Goal: Task Accomplishment & Management: Use online tool/utility

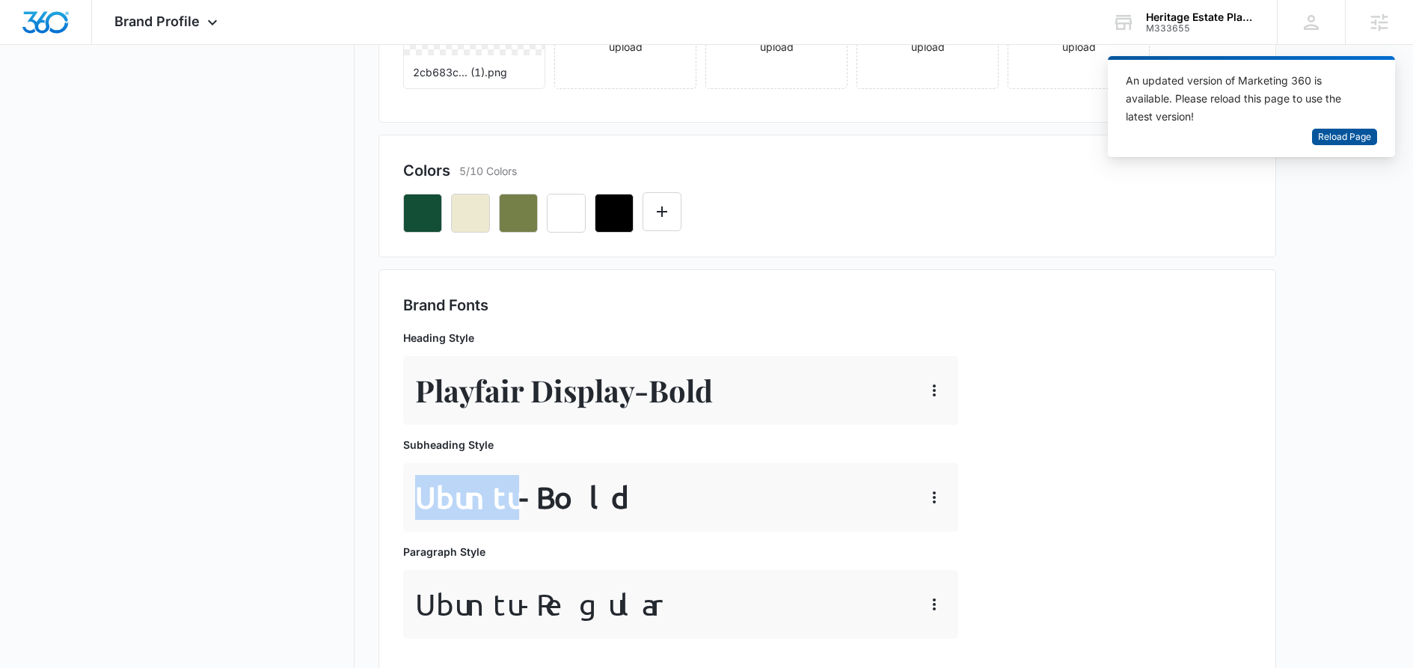
click at [1338, 135] on span "Reload Page" at bounding box center [1344, 137] width 53 height 14
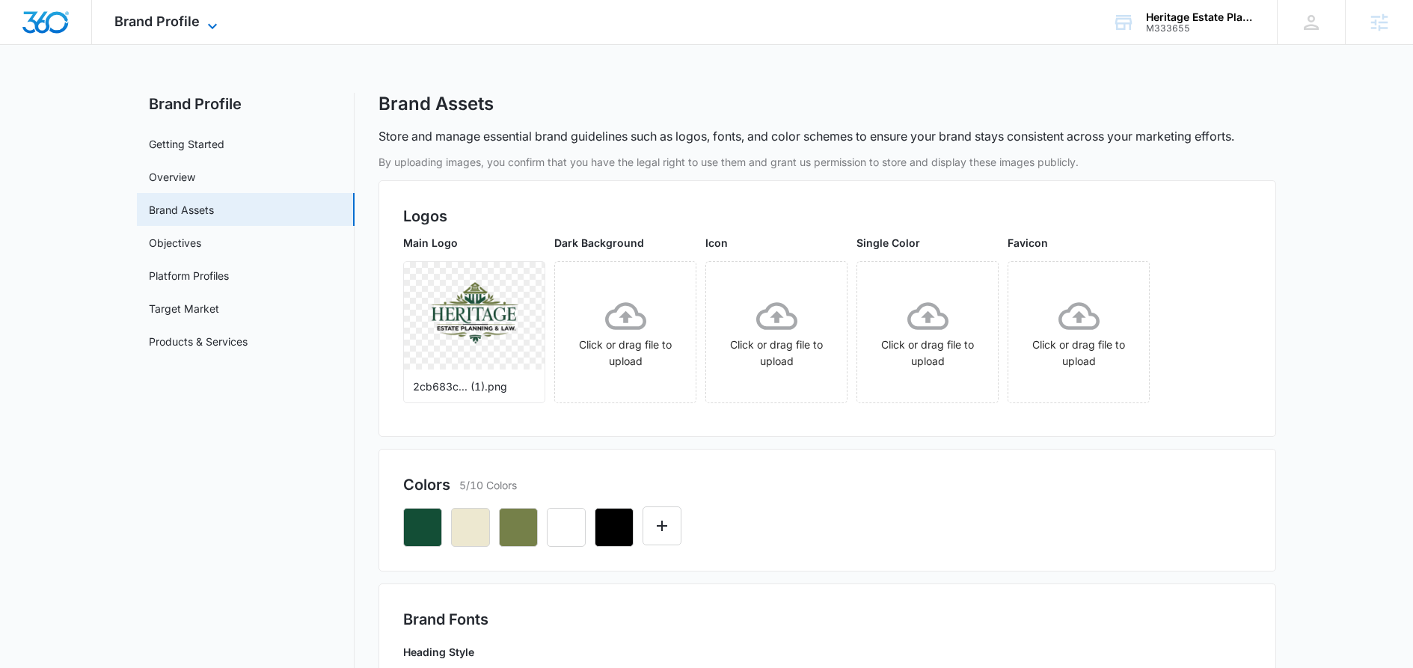
click at [212, 21] on icon at bounding box center [212, 26] width 18 height 18
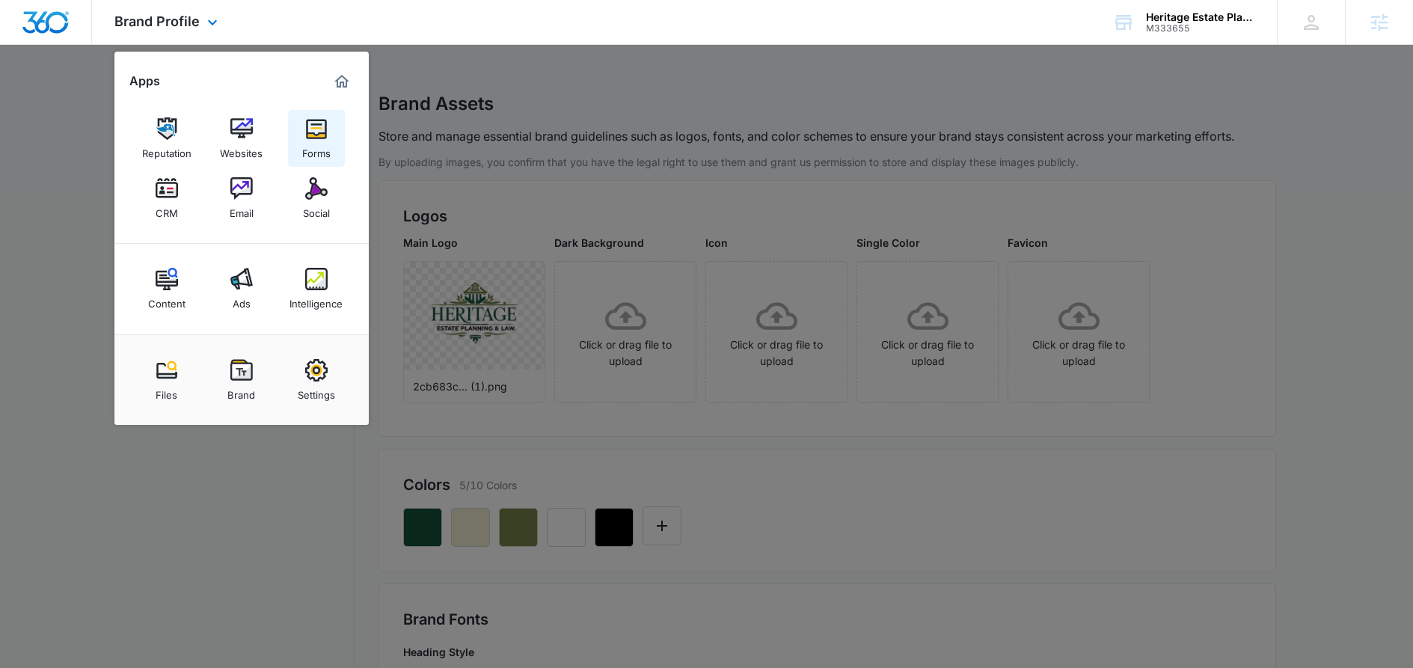
click at [319, 150] on div "Forms" at bounding box center [316, 149] width 28 height 19
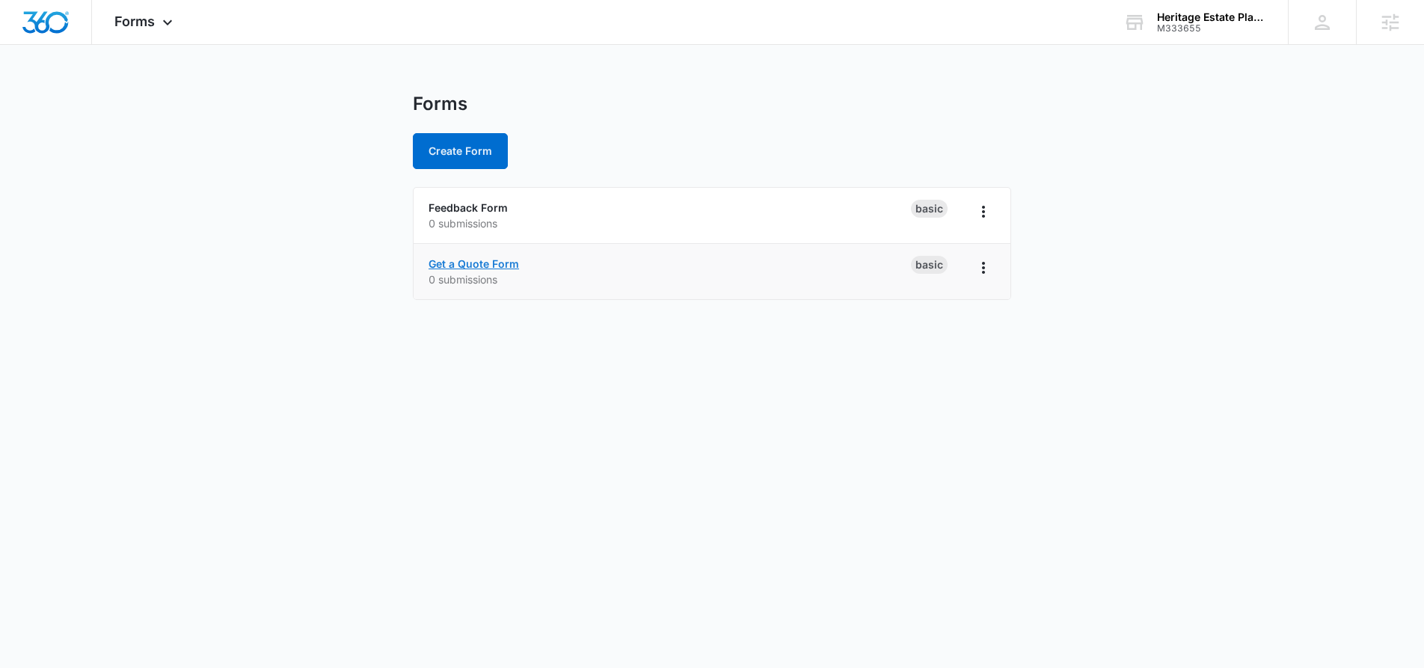
click at [482, 263] on link "Get a Quote Form" at bounding box center [474, 263] width 91 height 13
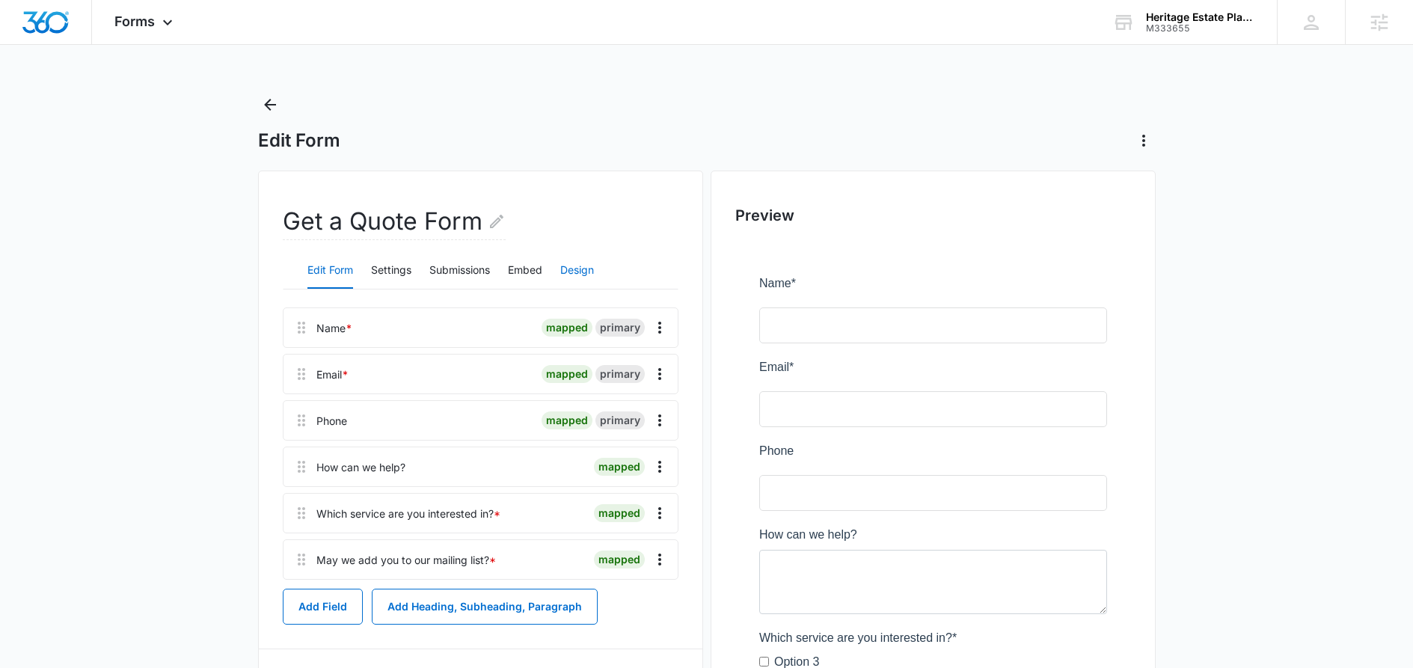
click at [585, 276] on button "Design" at bounding box center [577, 271] width 34 height 36
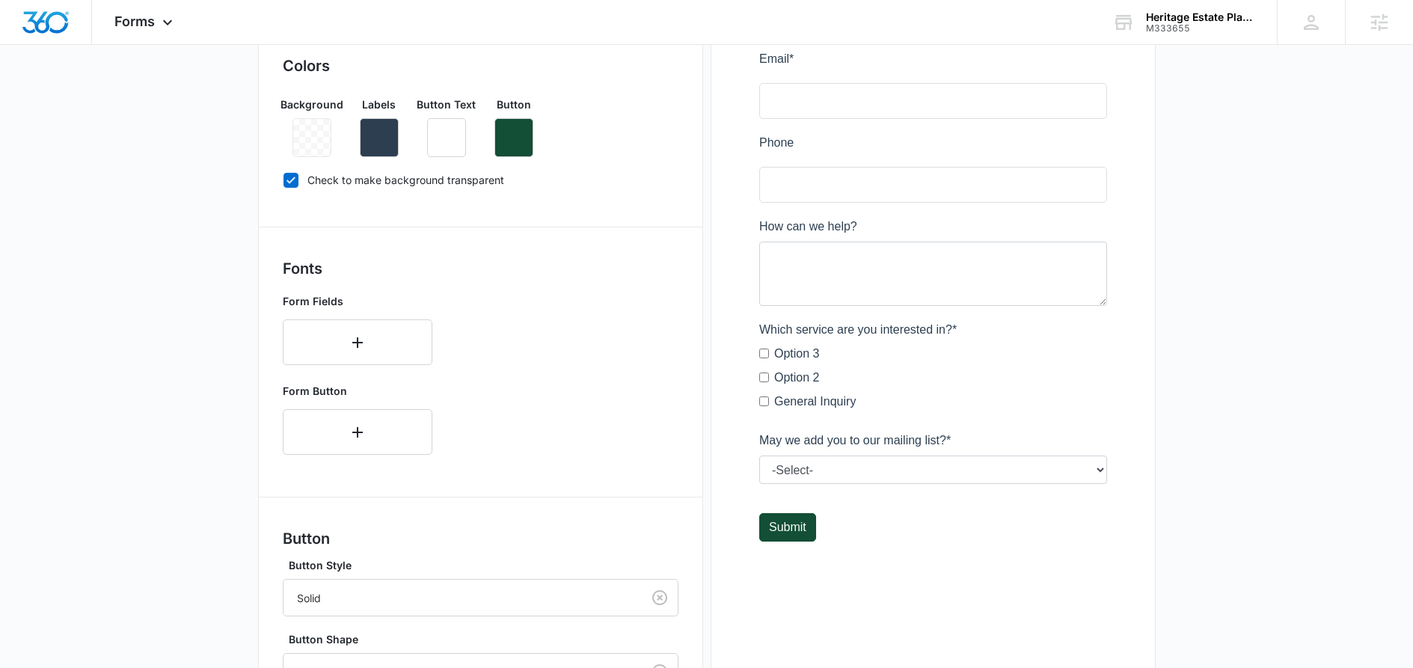
scroll to position [306, 0]
click at [360, 342] on icon "button" at bounding box center [358, 345] width 18 height 18
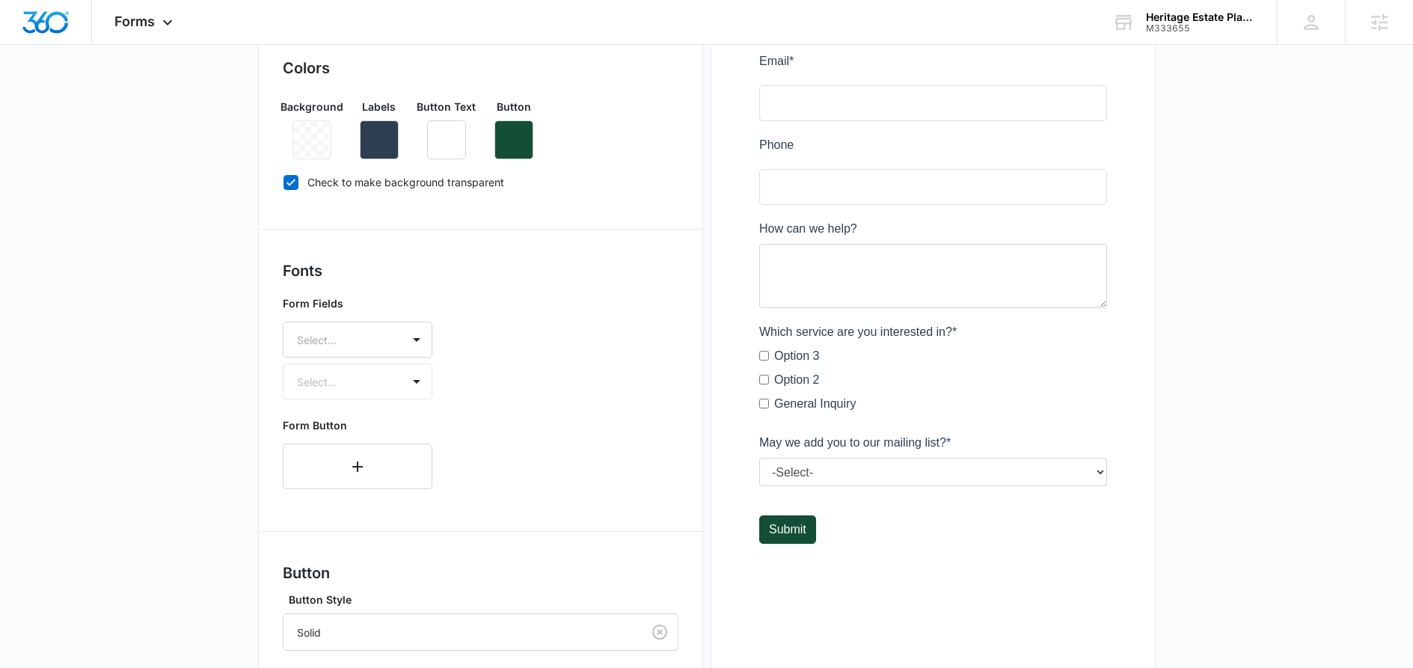
click at [360, 342] on div at bounding box center [339, 340] width 85 height 19
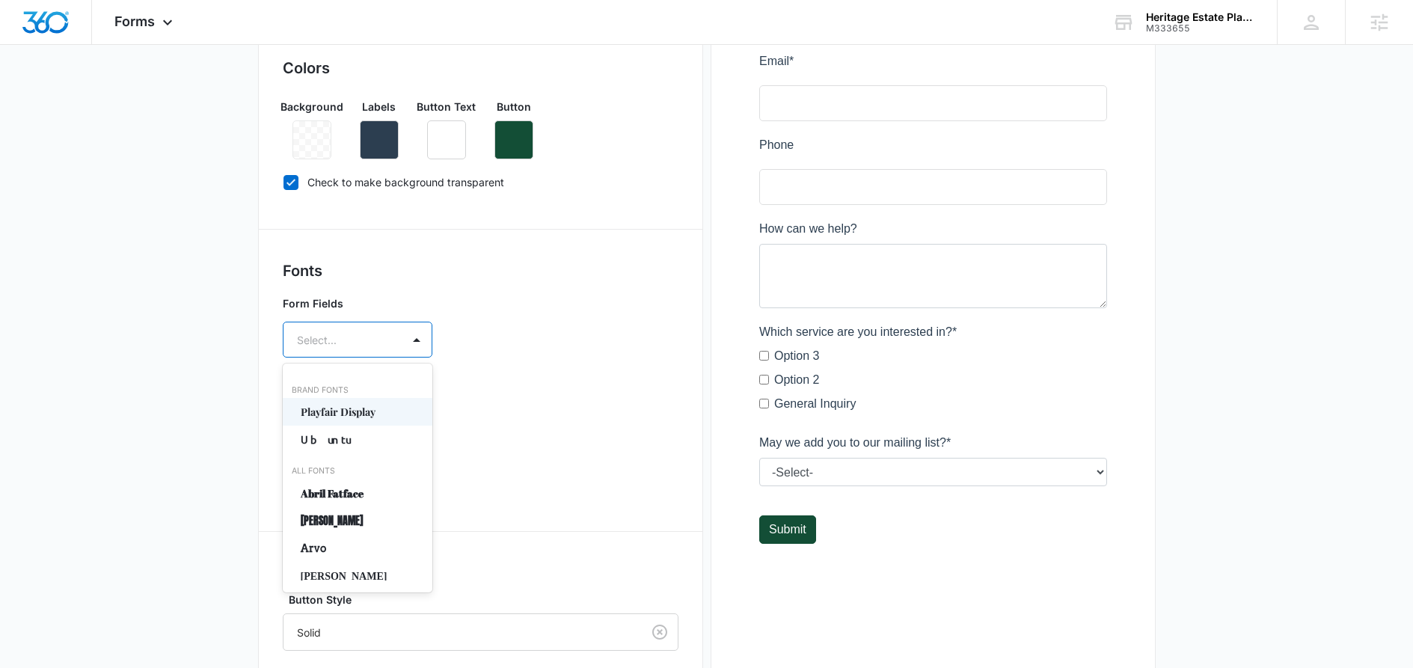
click at [356, 407] on p "Playfair Display" at bounding box center [356, 412] width 111 height 16
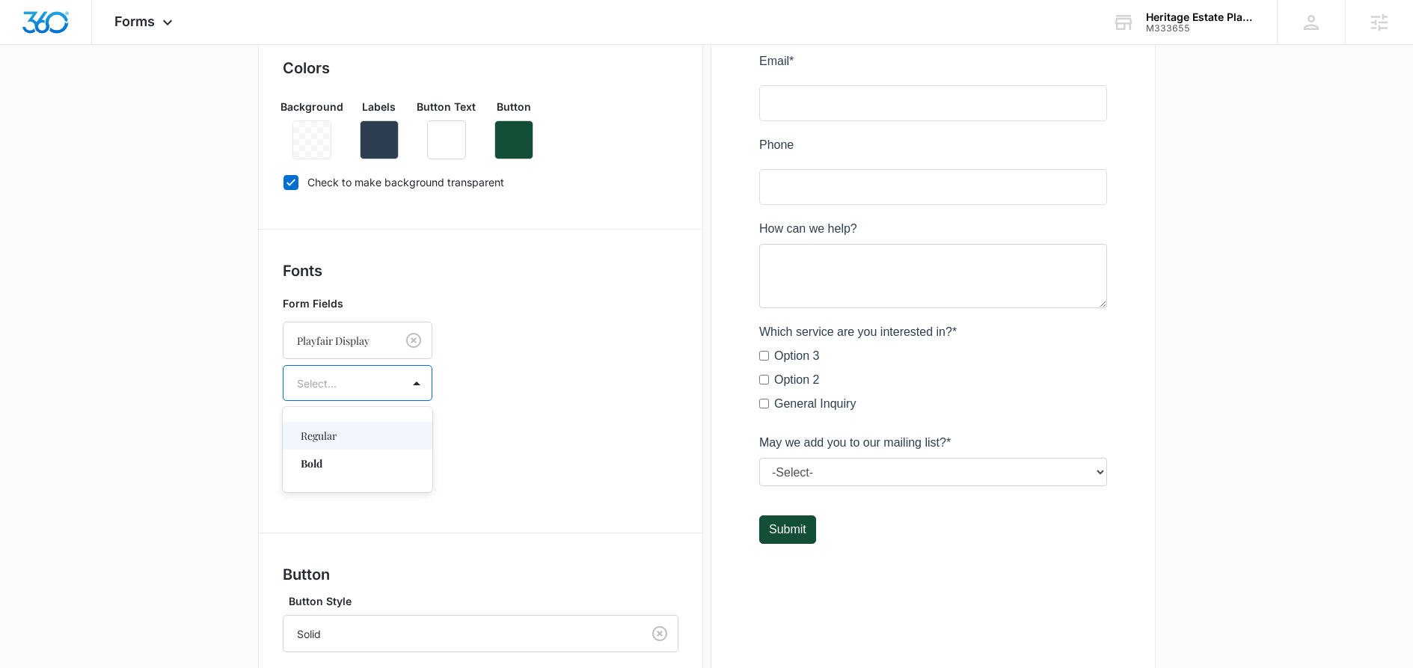
click at [355, 395] on div "Select..." at bounding box center [343, 384] width 118 height 34
click at [330, 456] on p "Bold" at bounding box center [356, 464] width 111 height 16
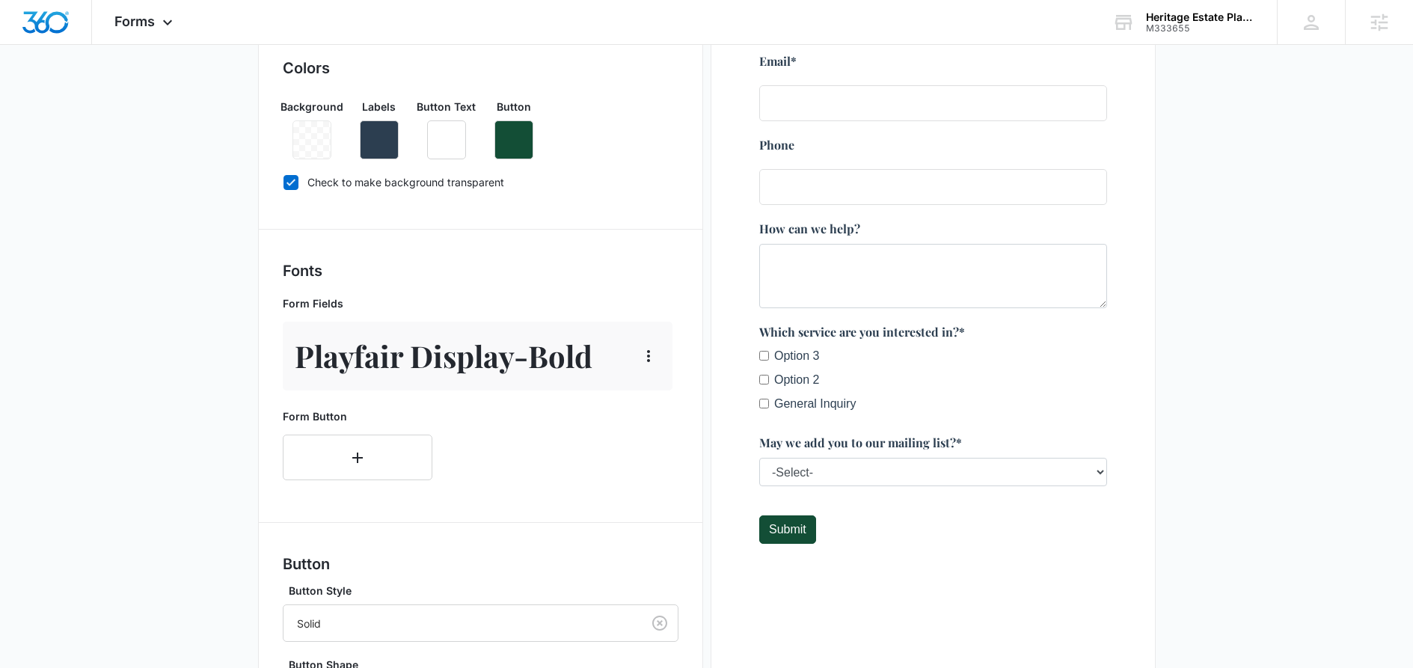
scroll to position [330, 0]
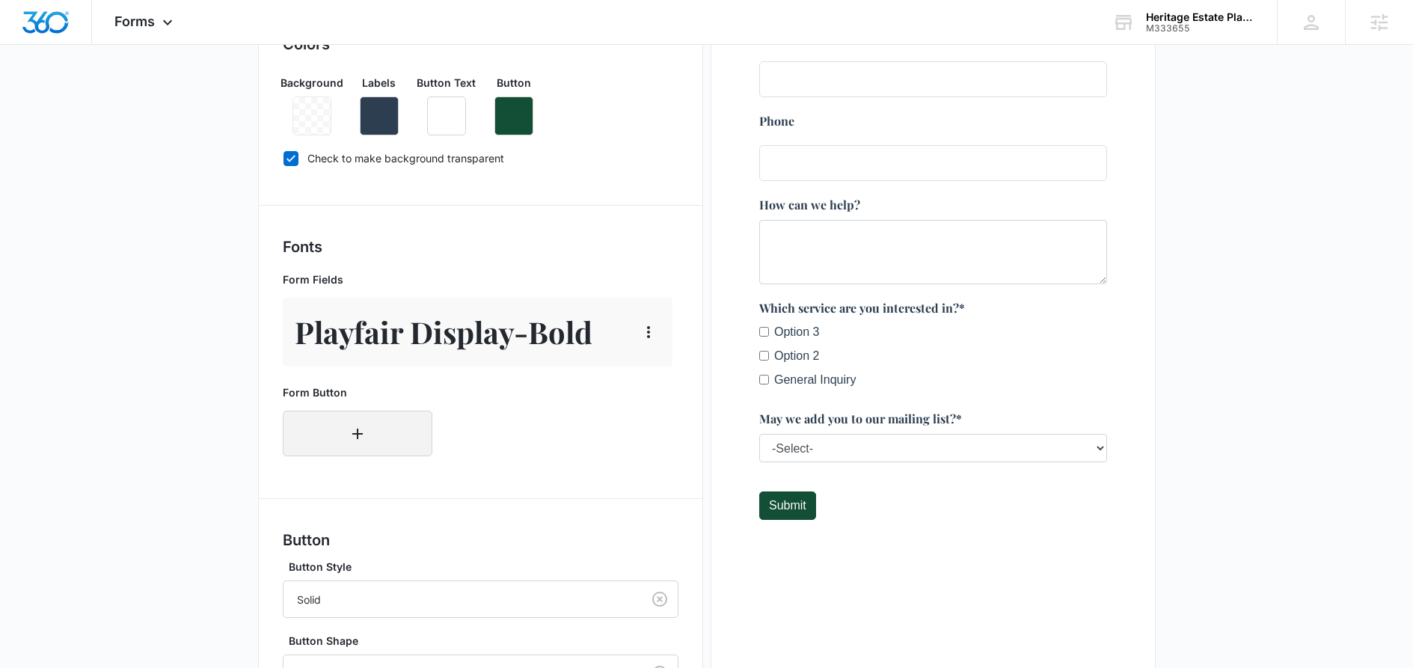
click at [346, 432] on button "button" at bounding box center [358, 434] width 150 height 46
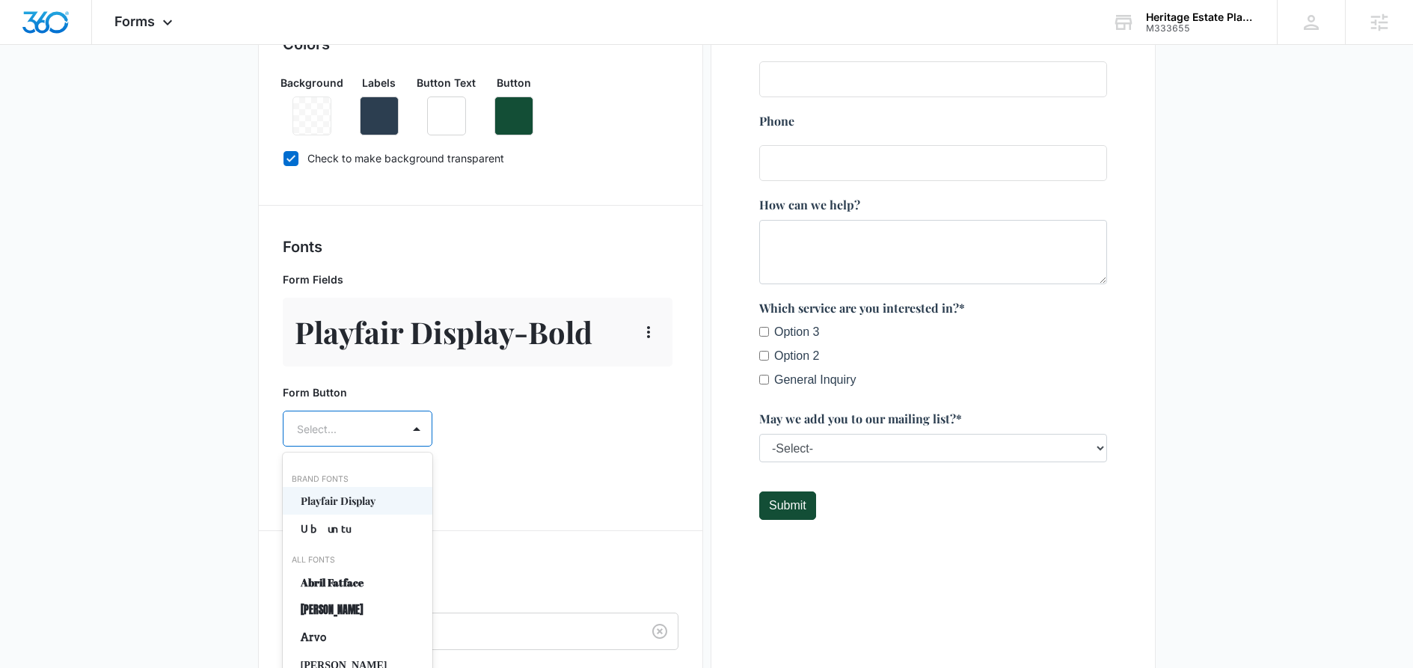
click at [354, 433] on div "Playfair Display, 1 of 50. 50 results available. Use Up and Down to choose opti…" at bounding box center [358, 429] width 150 height 36
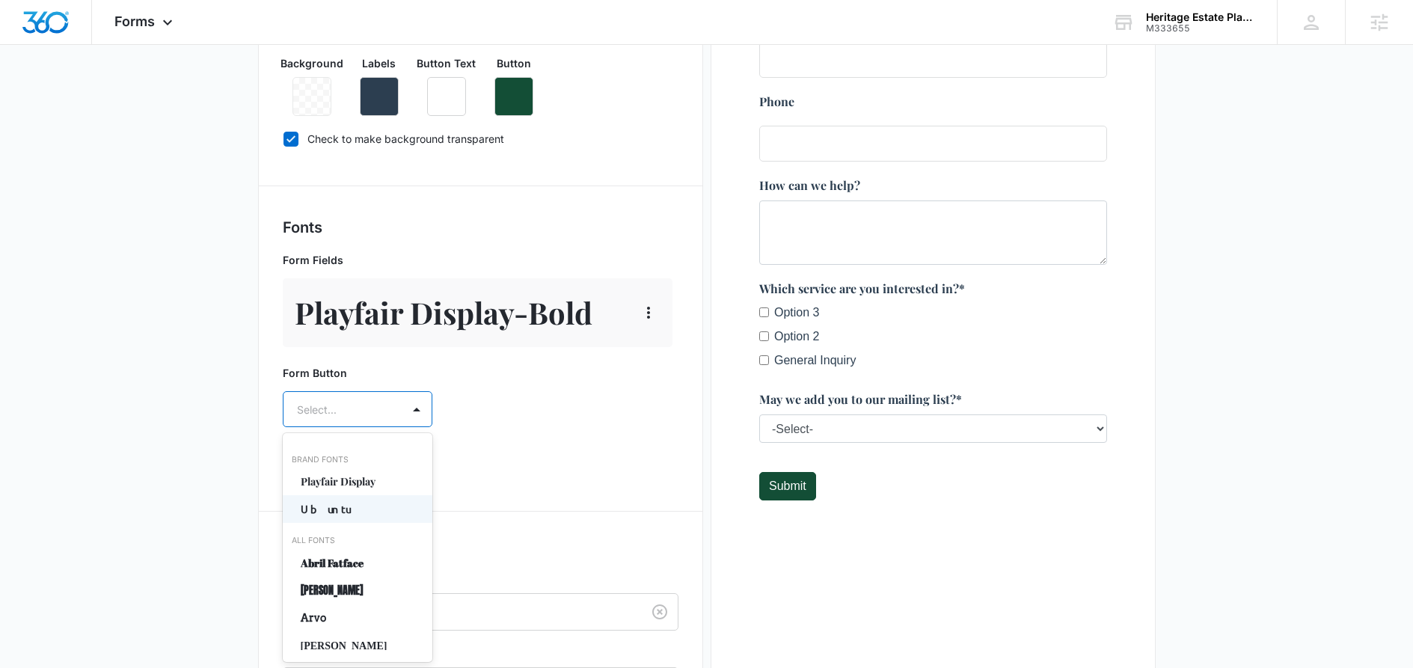
click at [348, 505] on p "Ubuntu" at bounding box center [356, 509] width 111 height 16
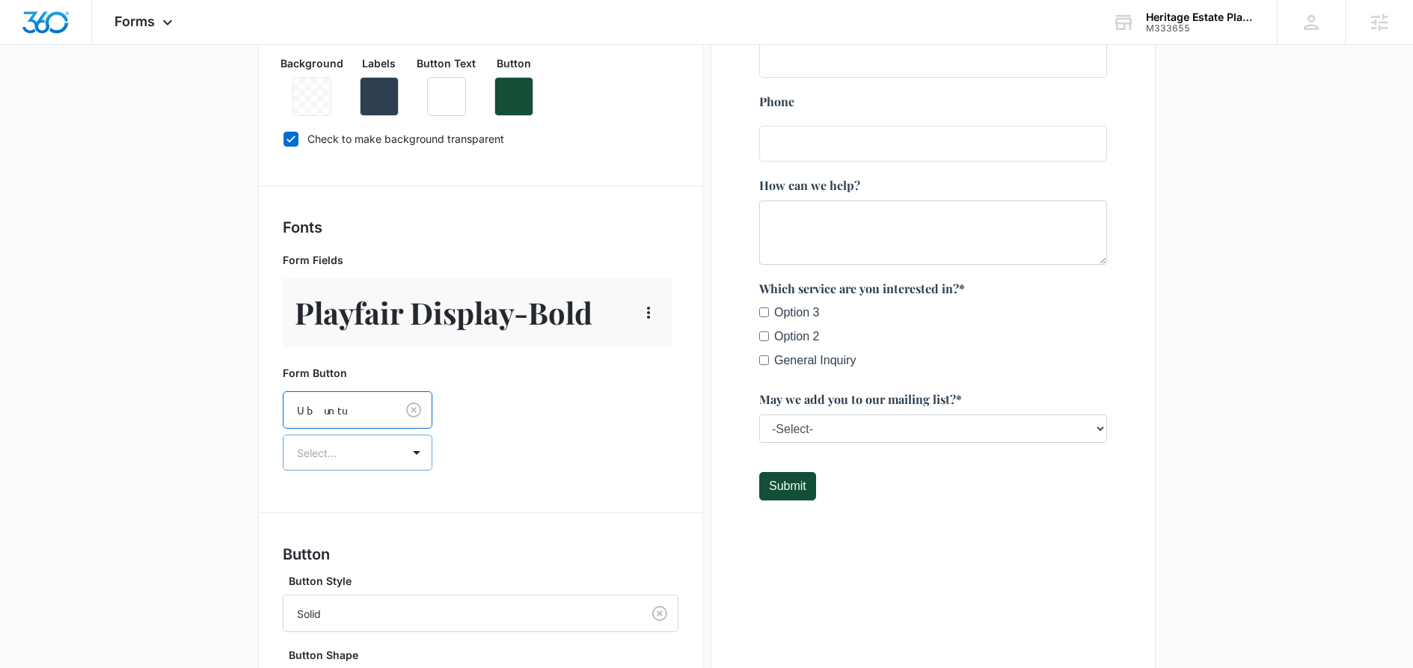
click at [376, 464] on div "Select..." at bounding box center [343, 453] width 118 height 34
click at [362, 511] on p "Regular" at bounding box center [356, 505] width 111 height 16
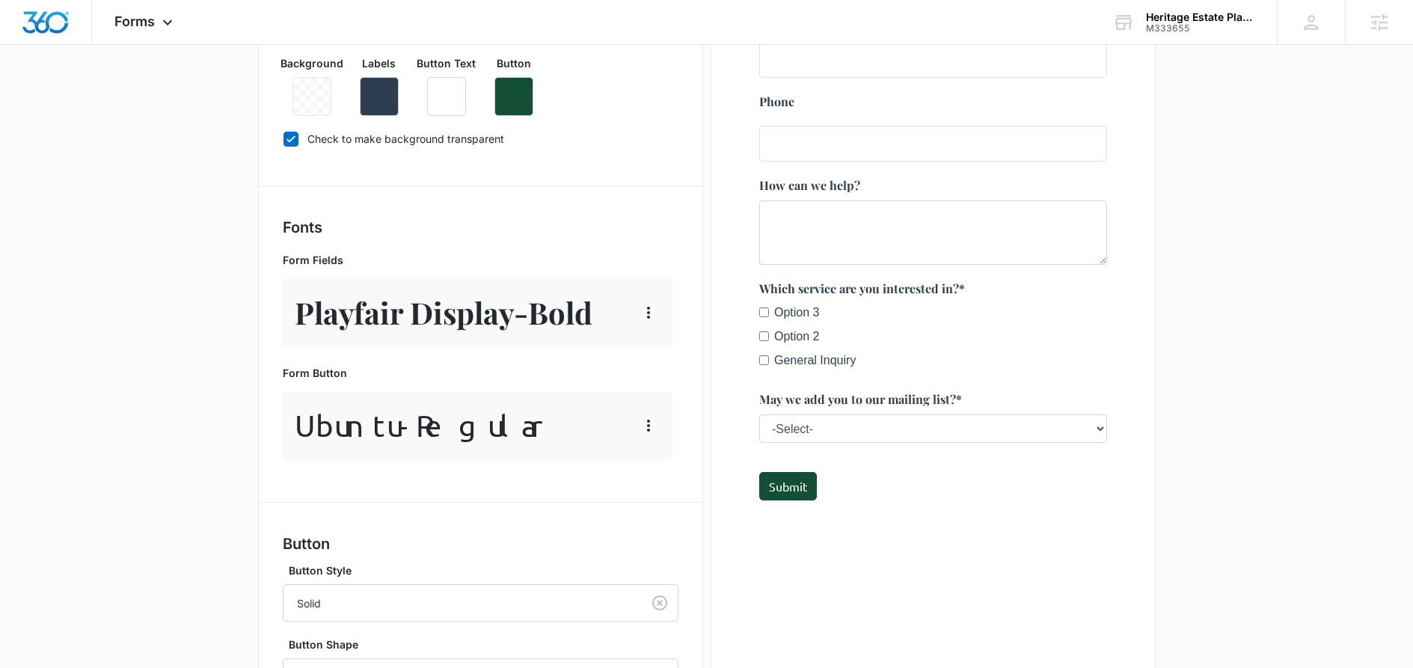
click at [531, 474] on div "Forms inherit your brand profile settings by default. If you need to customize …" at bounding box center [481, 404] width 396 height 904
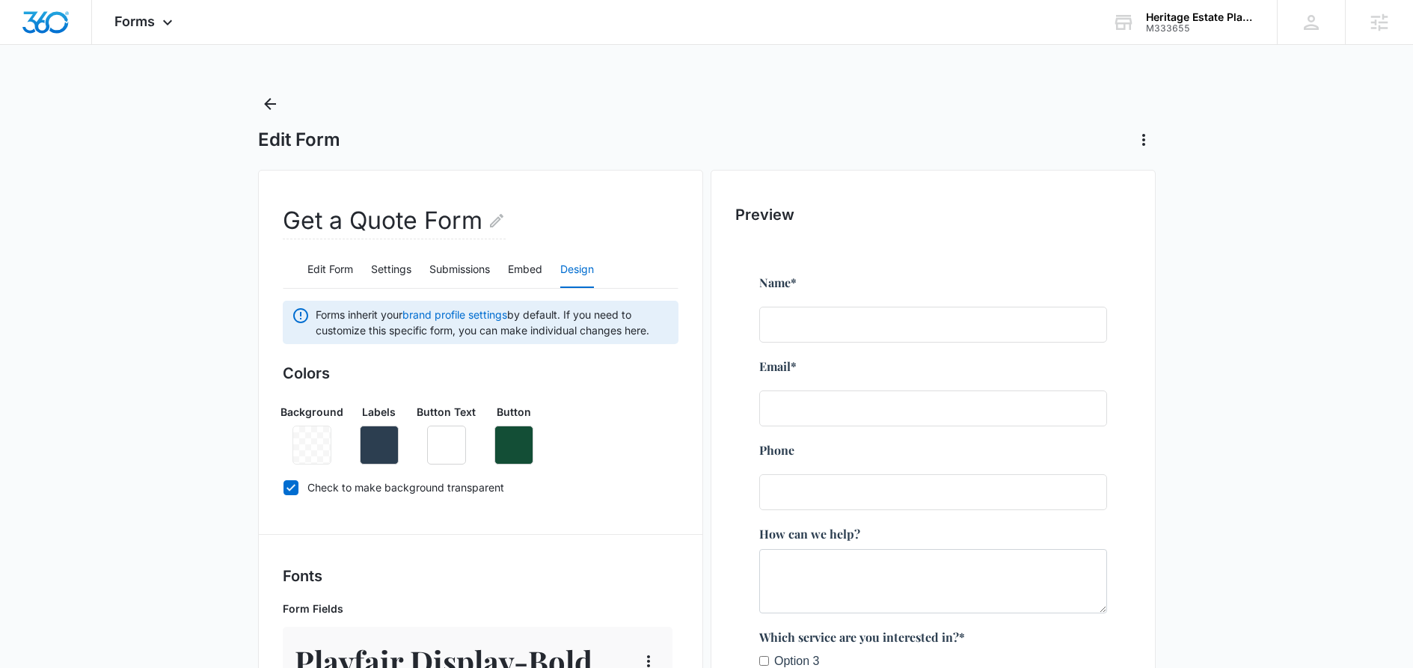
scroll to position [0, 0]
click at [391, 453] on button "button" at bounding box center [379, 445] width 39 height 39
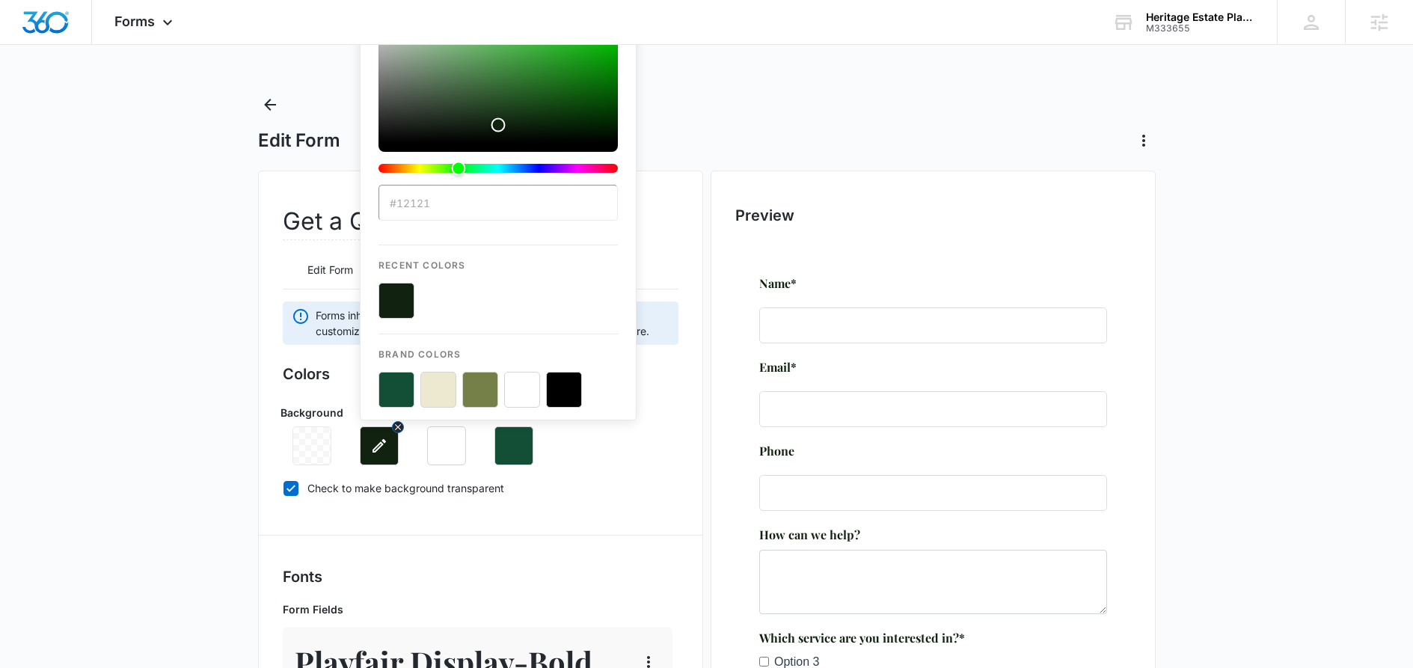
type input "#121212"
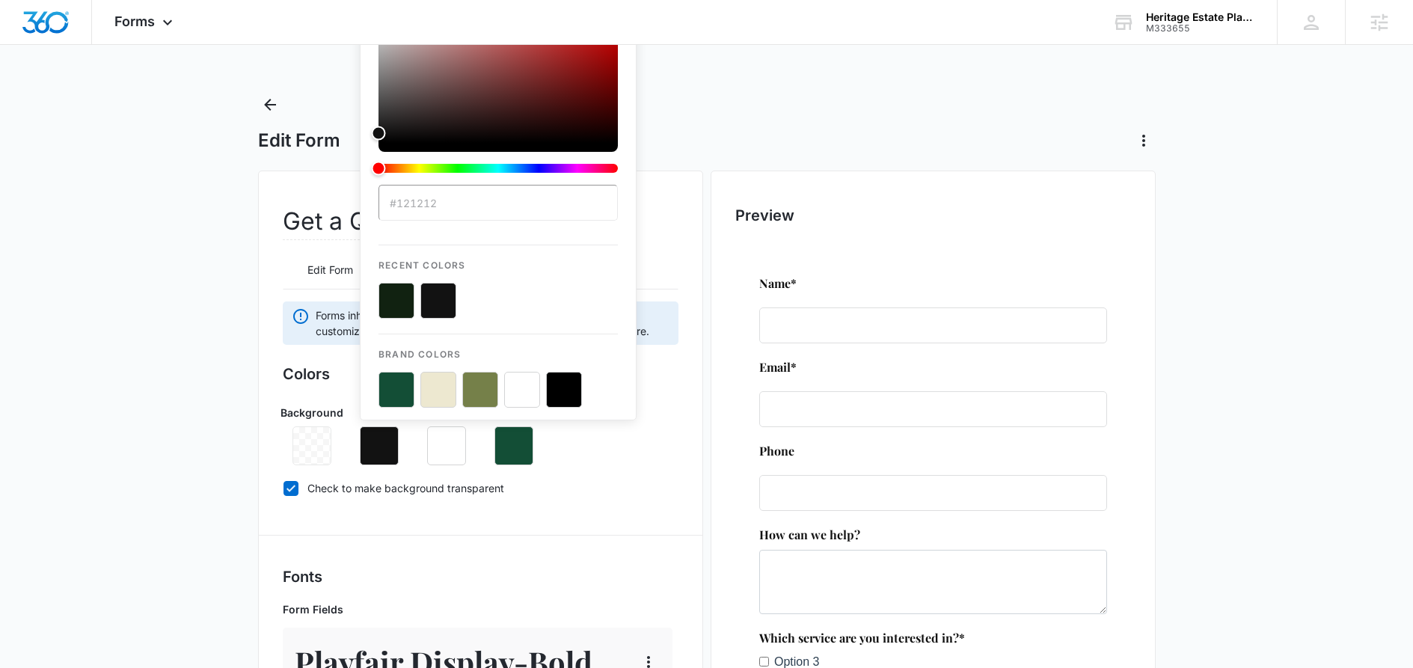
click at [628, 490] on label "Check to make background transparent" at bounding box center [481, 488] width 396 height 16
click at [284, 488] on input "Check to make background transparent" at bounding box center [283, 488] width 1 height 1
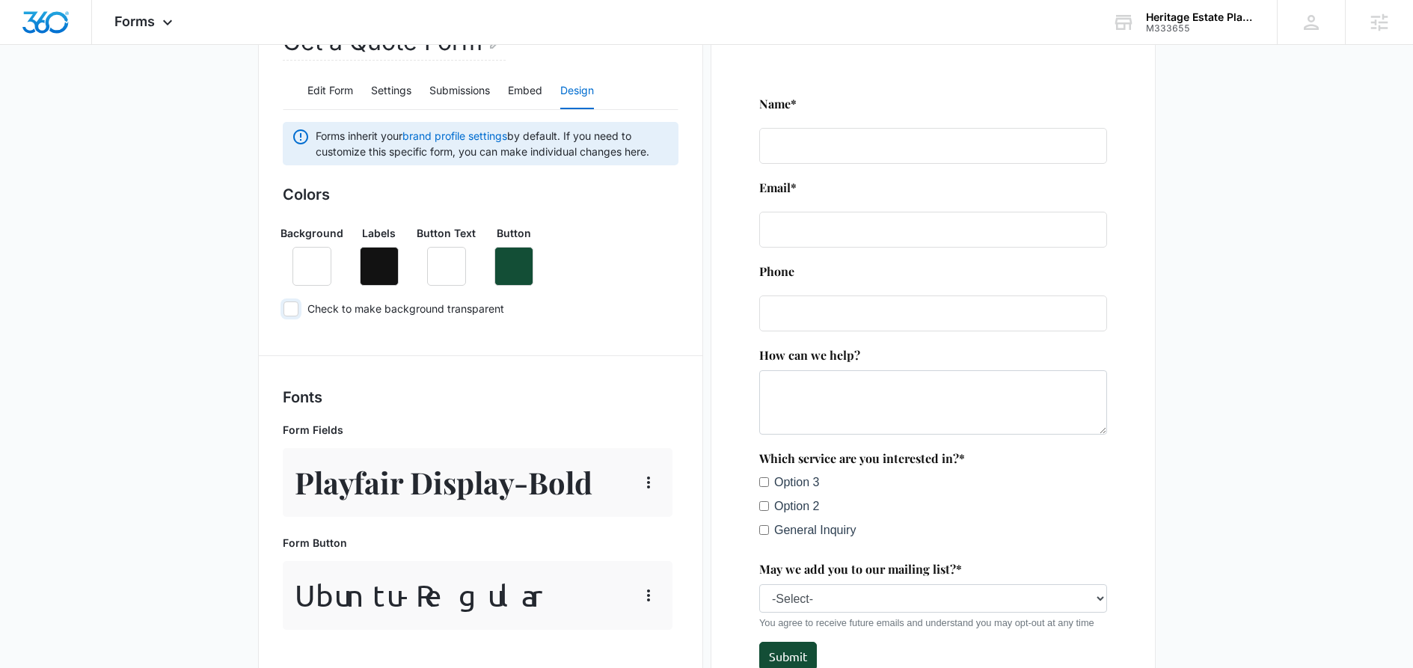
scroll to position [183, 0]
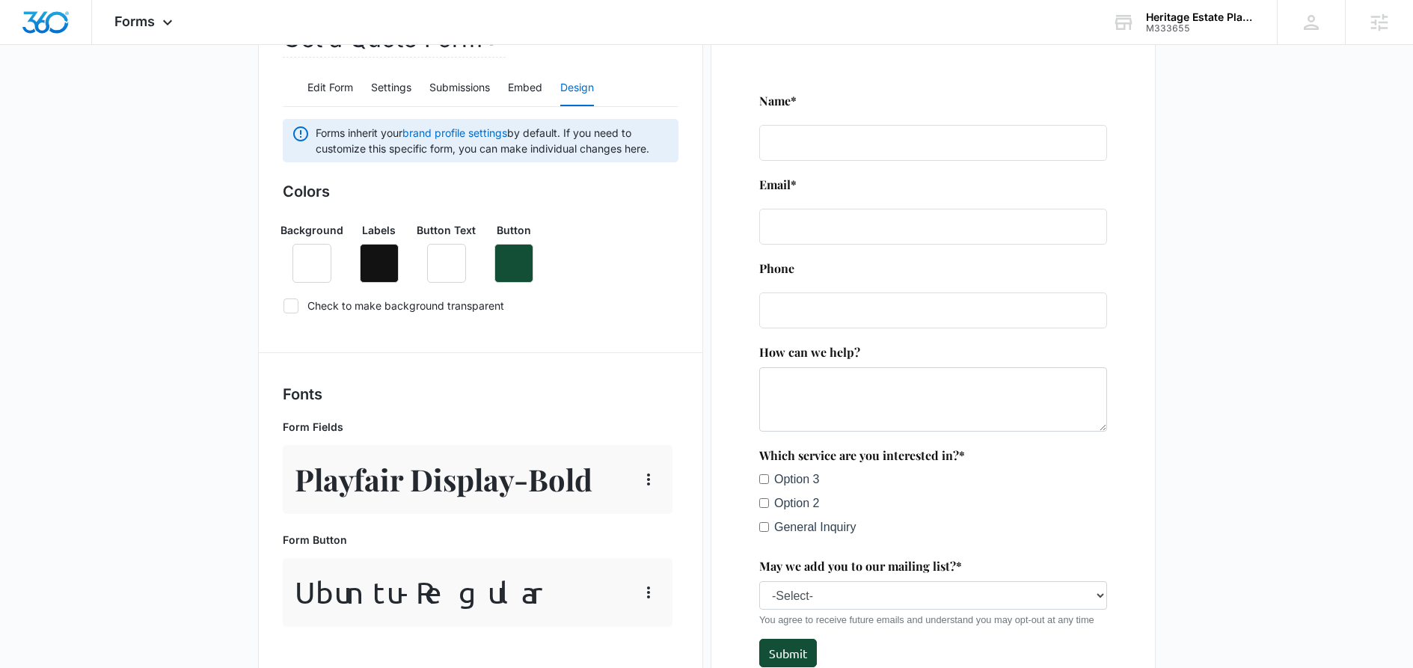
click at [298, 309] on div at bounding box center [291, 305] width 15 height 15
click at [284, 306] on input "Check to make background transparent" at bounding box center [283, 305] width 1 height 1
checkbox input "true"
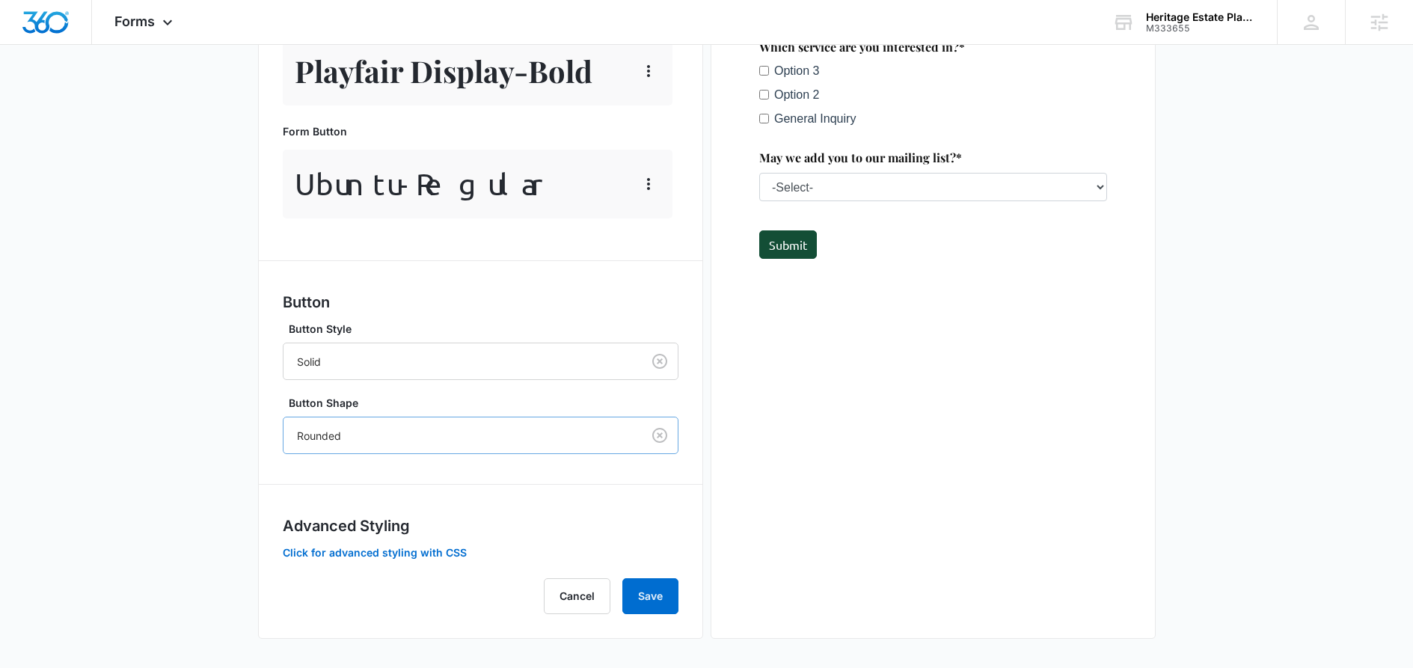
scroll to position [592, 0]
click at [651, 591] on button "Save" at bounding box center [650, 595] width 56 height 36
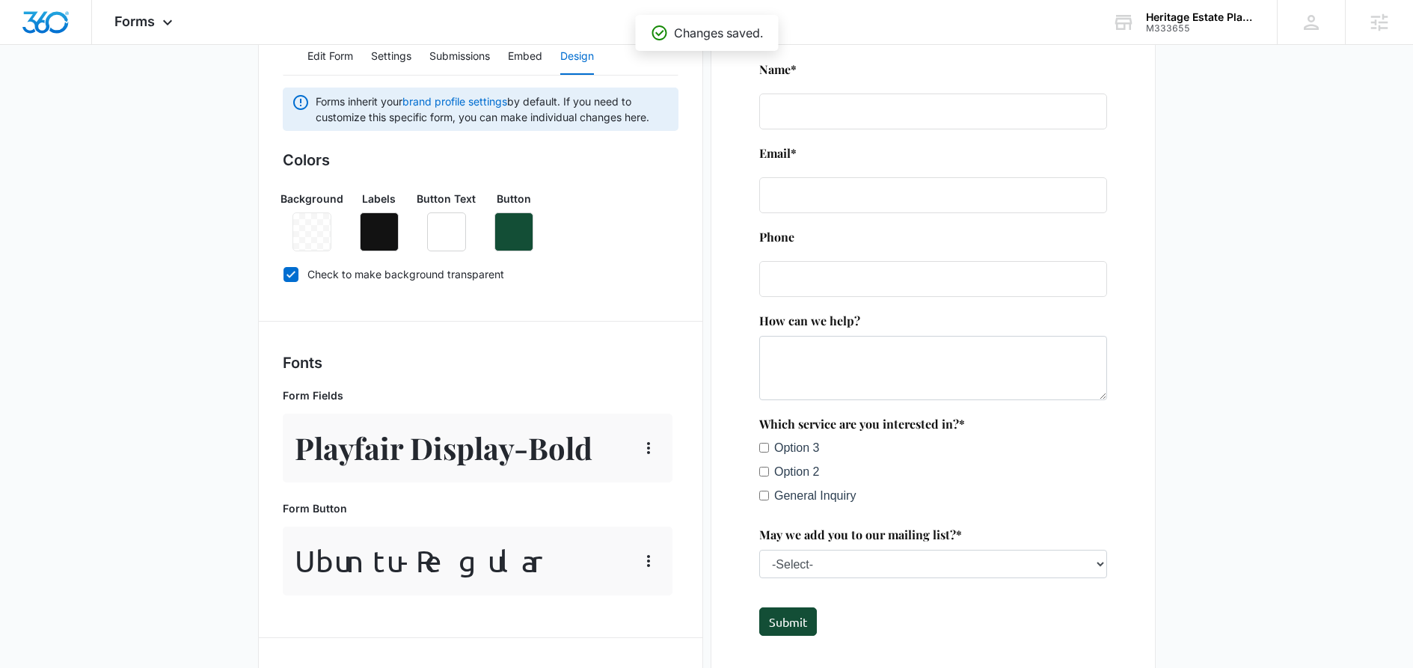
scroll to position [0, 0]
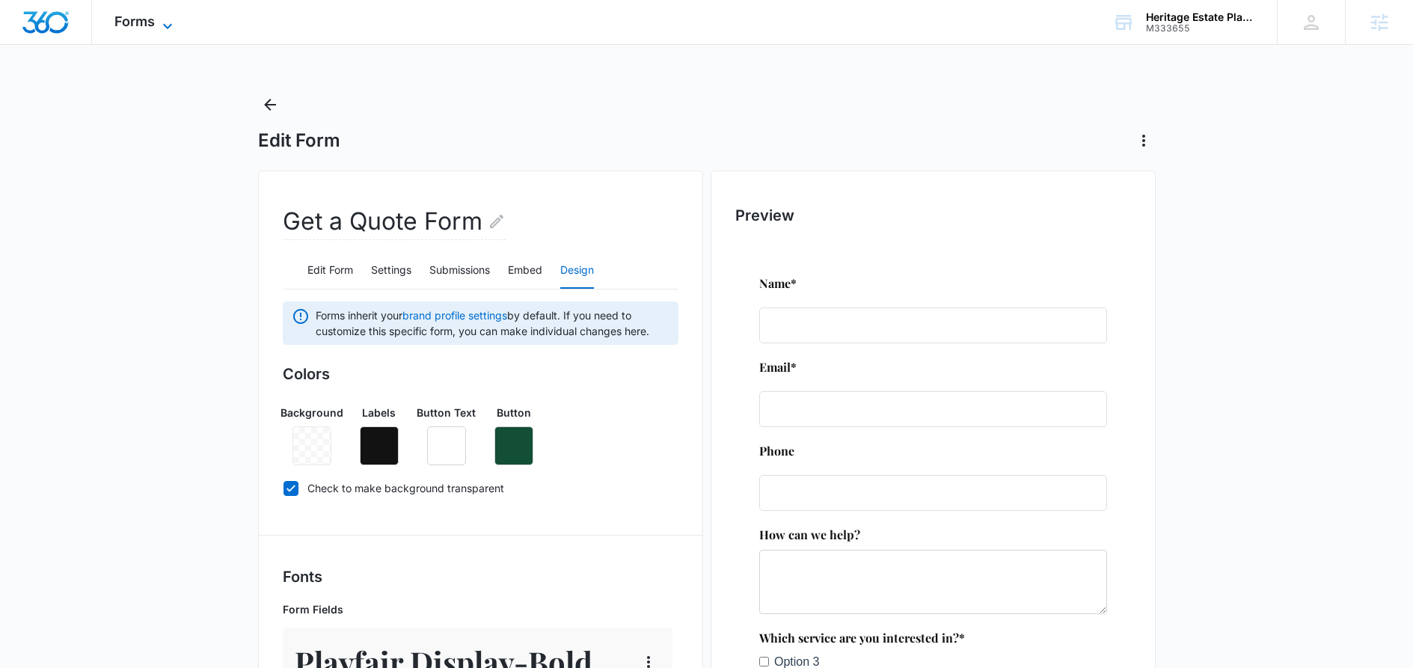
click at [169, 25] on icon at bounding box center [167, 25] width 9 height 5
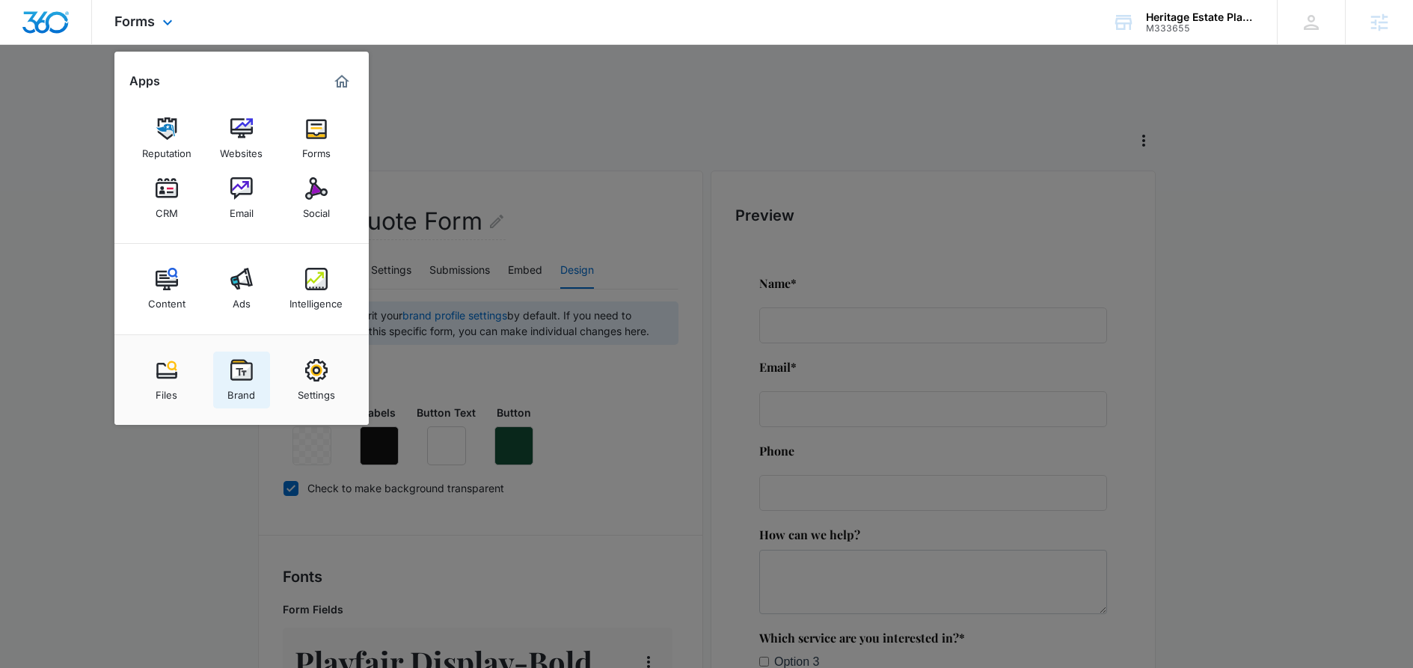
click at [248, 369] on img at bounding box center [241, 370] width 22 height 22
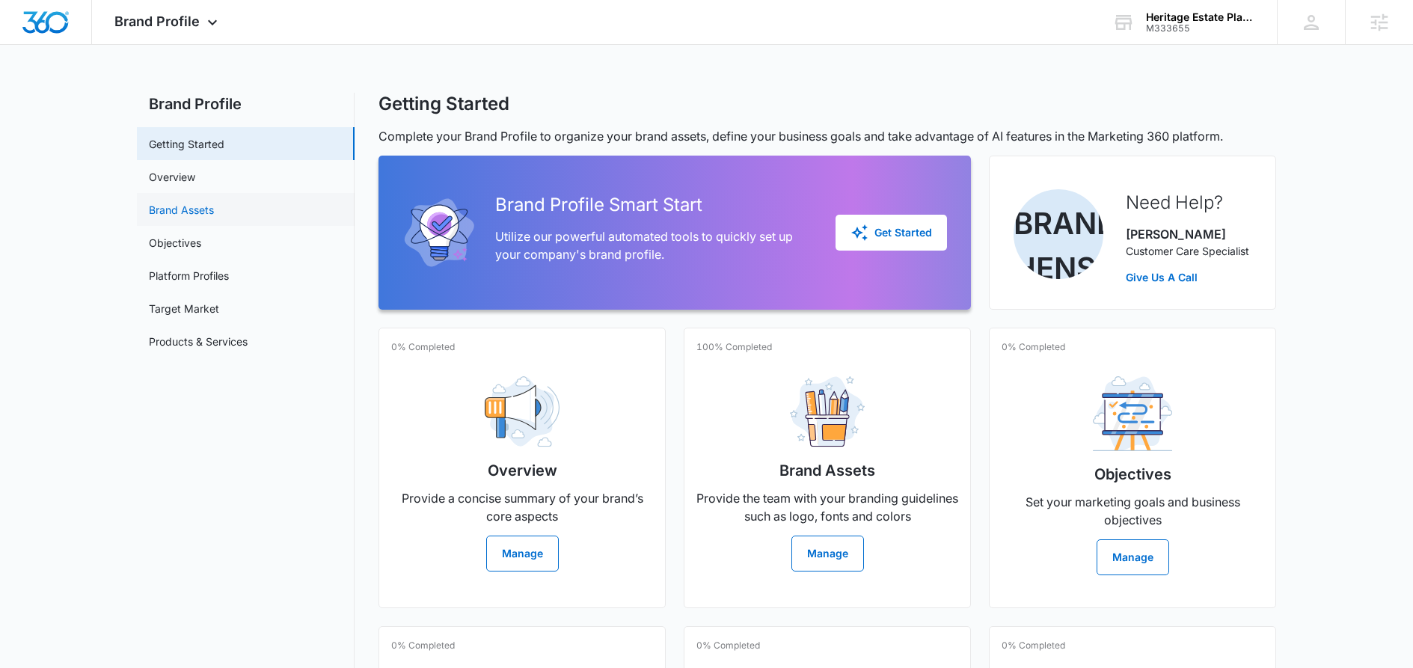
click at [178, 203] on link "Brand Assets" at bounding box center [181, 210] width 65 height 16
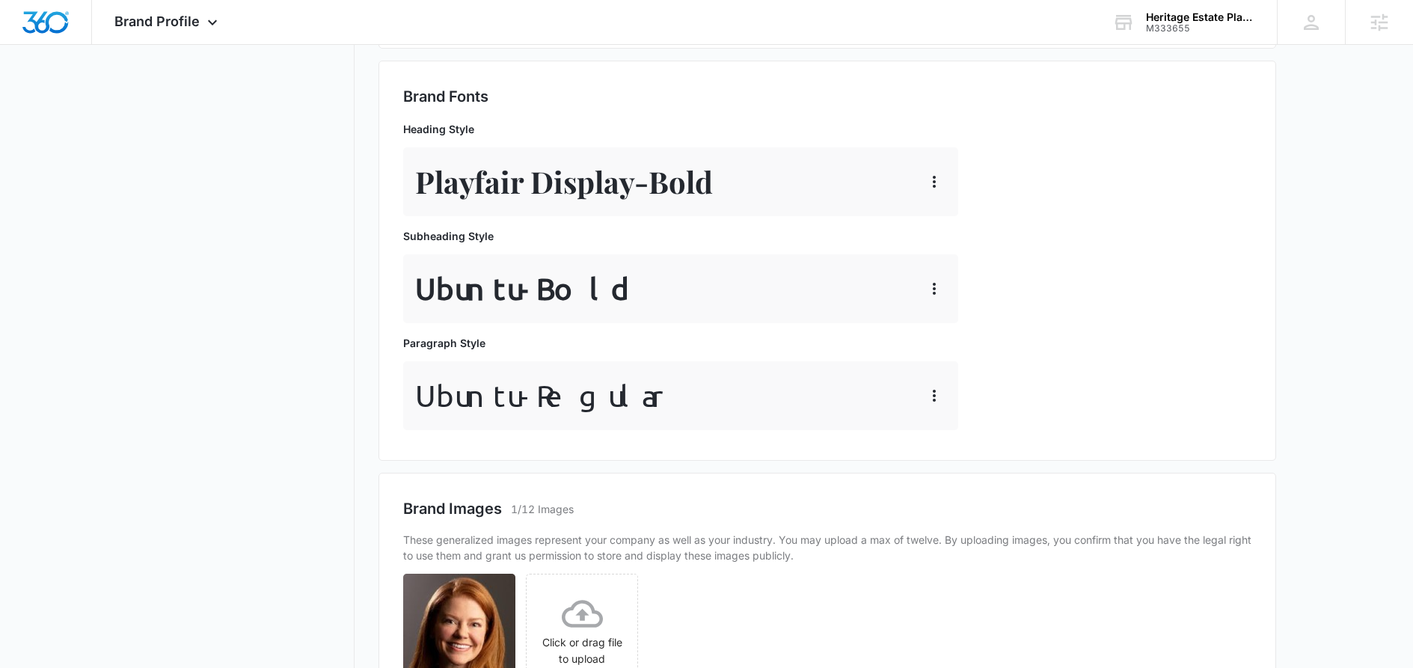
scroll to position [746, 0]
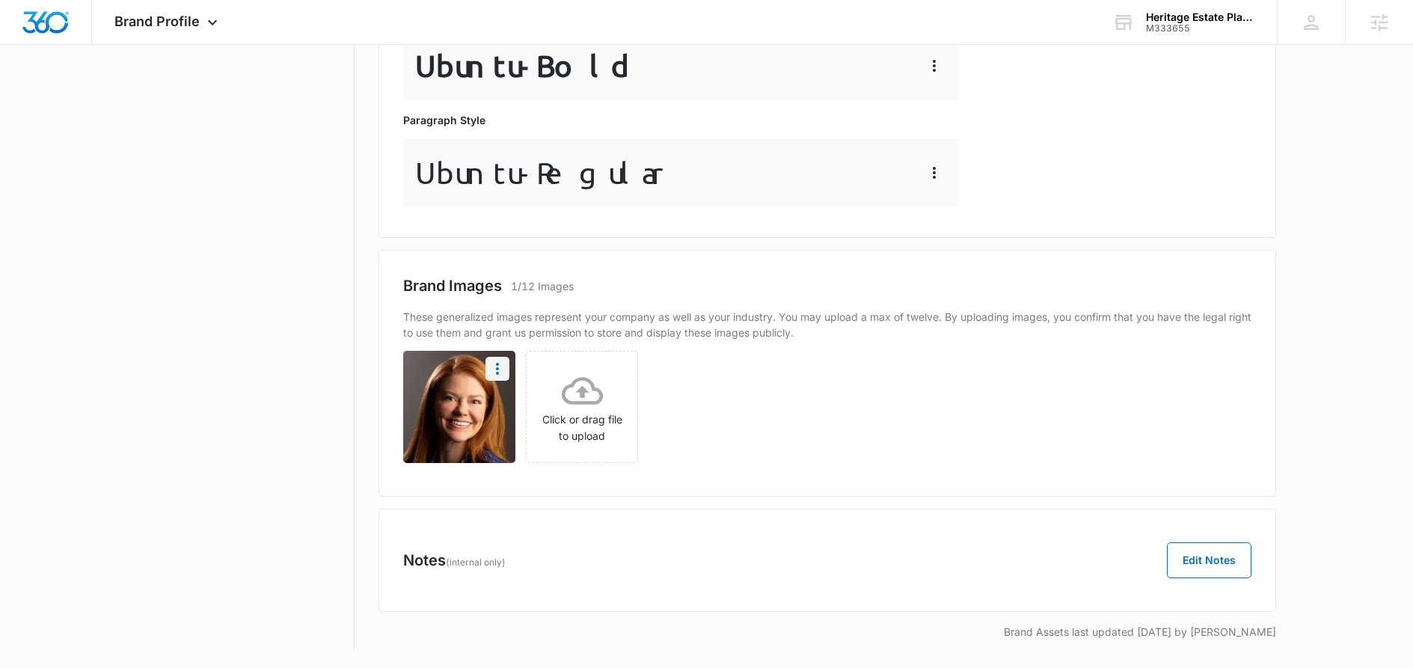
click at [499, 371] on icon "More" at bounding box center [497, 369] width 18 height 18
click at [471, 420] on button "Download" at bounding box center [457, 410] width 102 height 22
